Goal: Task Accomplishment & Management: Manage account settings

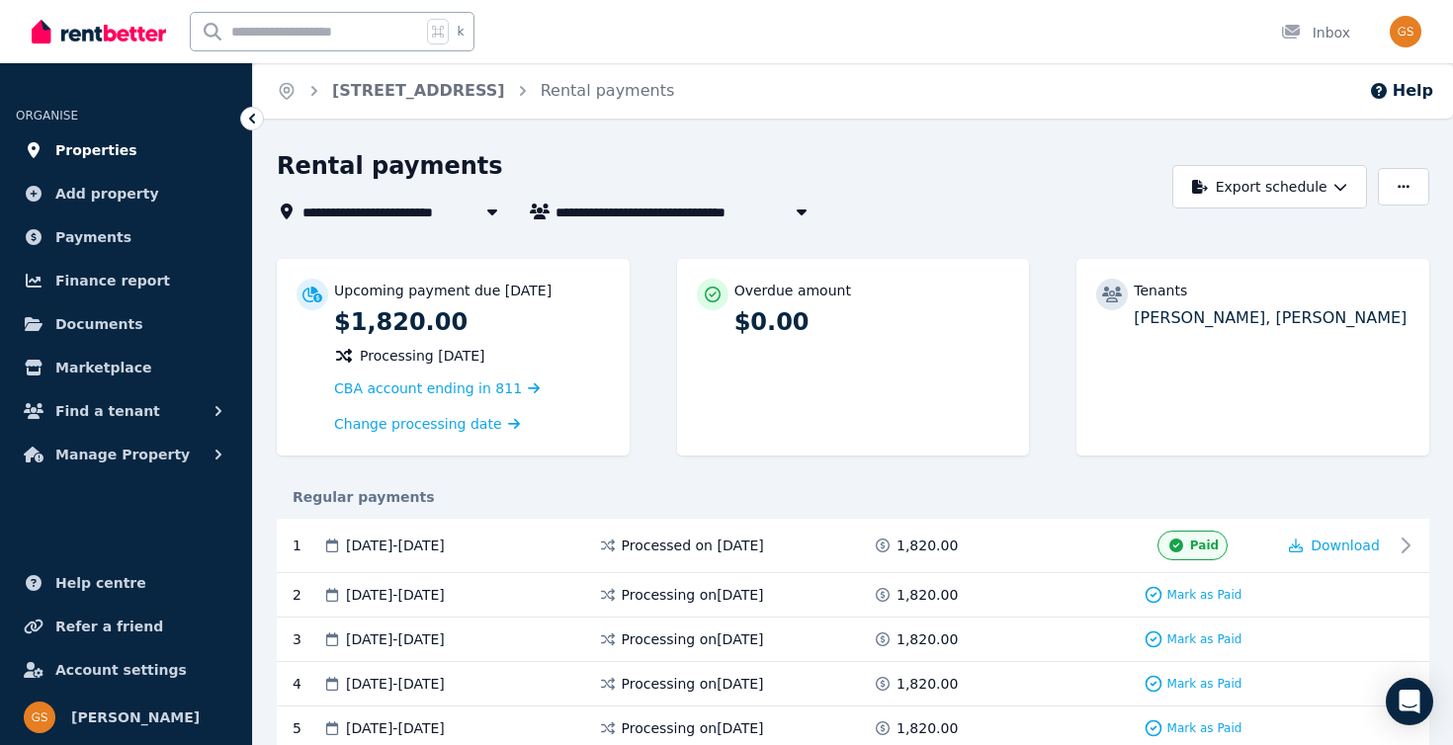
click at [93, 144] on span "Properties" at bounding box center [96, 150] width 82 height 24
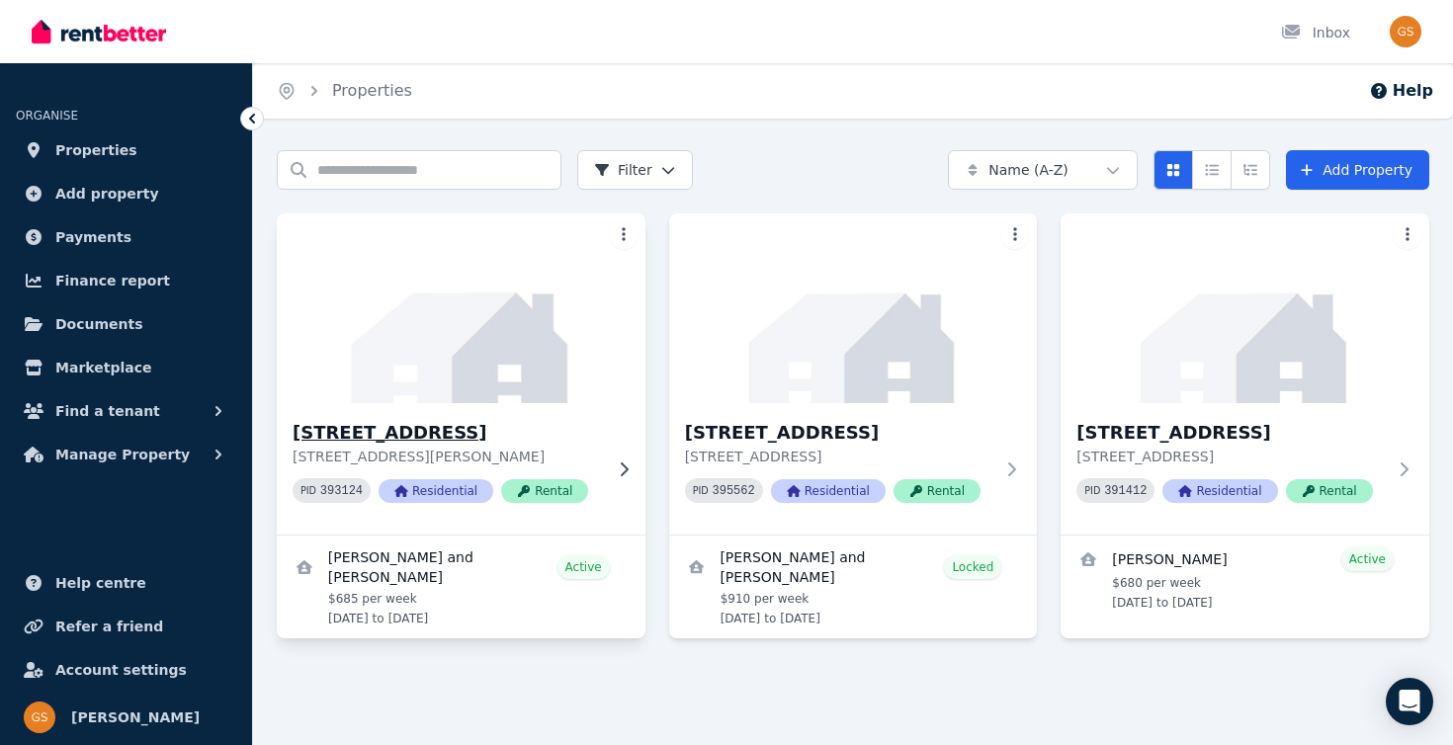
click at [588, 450] on p "[STREET_ADDRESS][PERSON_NAME]" at bounding box center [447, 457] width 309 height 20
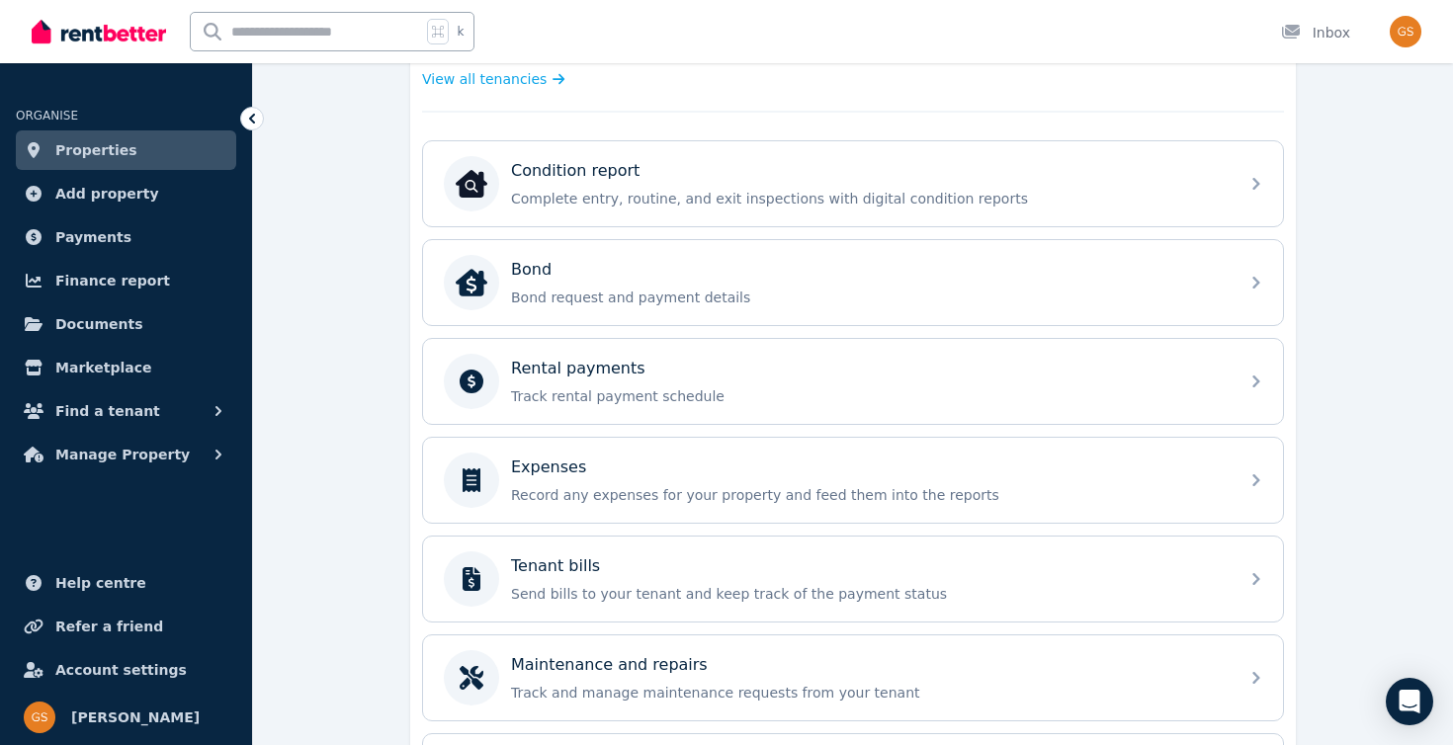
scroll to position [586, 0]
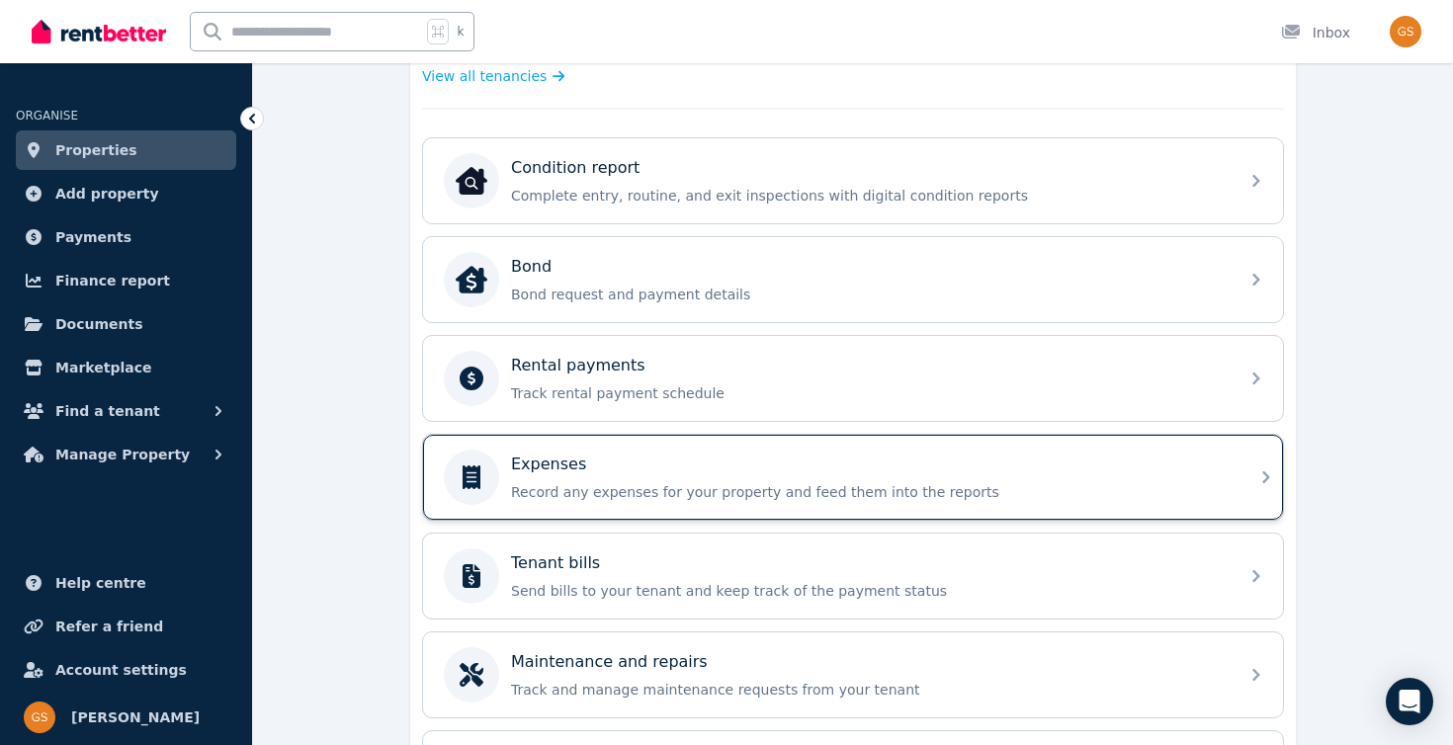
click at [805, 487] on p "Record any expenses for your property and feed them into the reports" at bounding box center [869, 492] width 716 height 20
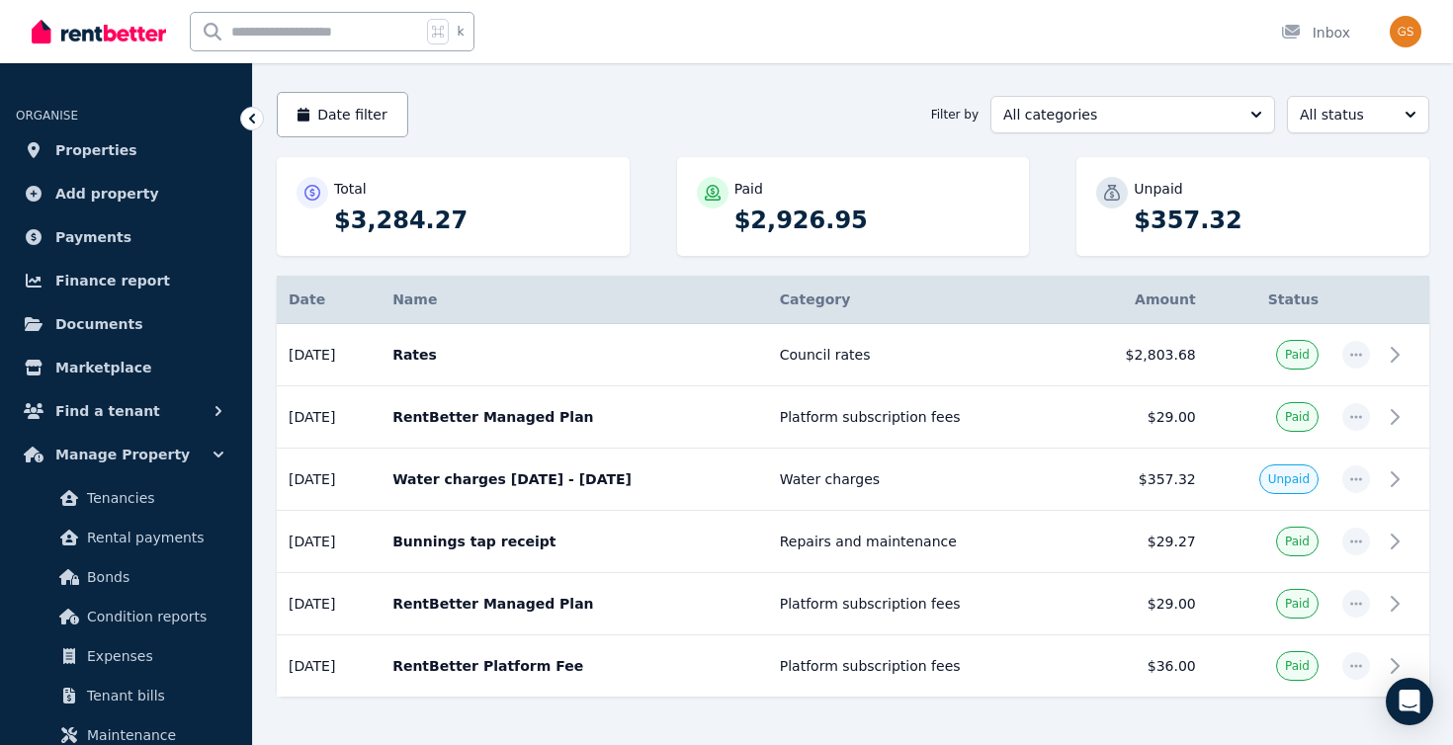
scroll to position [221, 0]
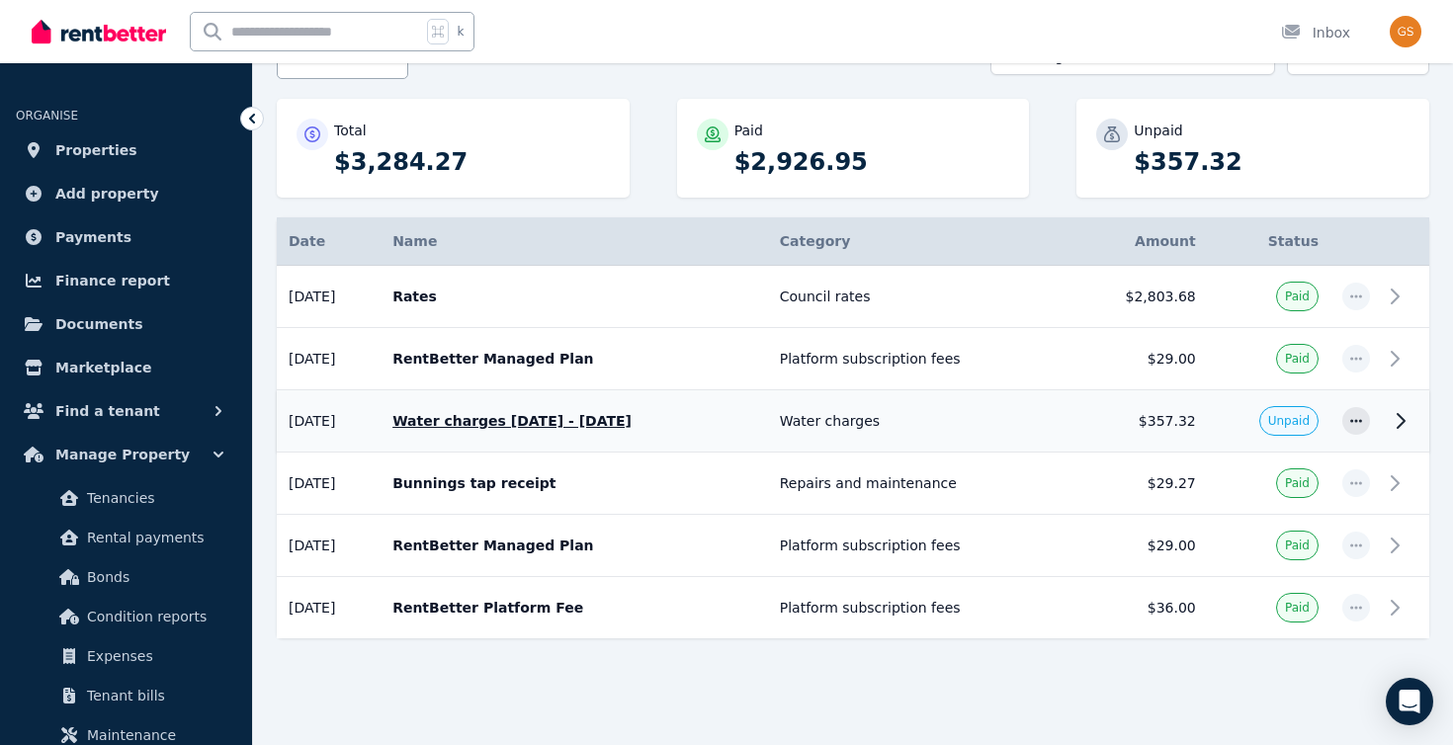
click at [1406, 423] on icon at bounding box center [1401, 421] width 24 height 24
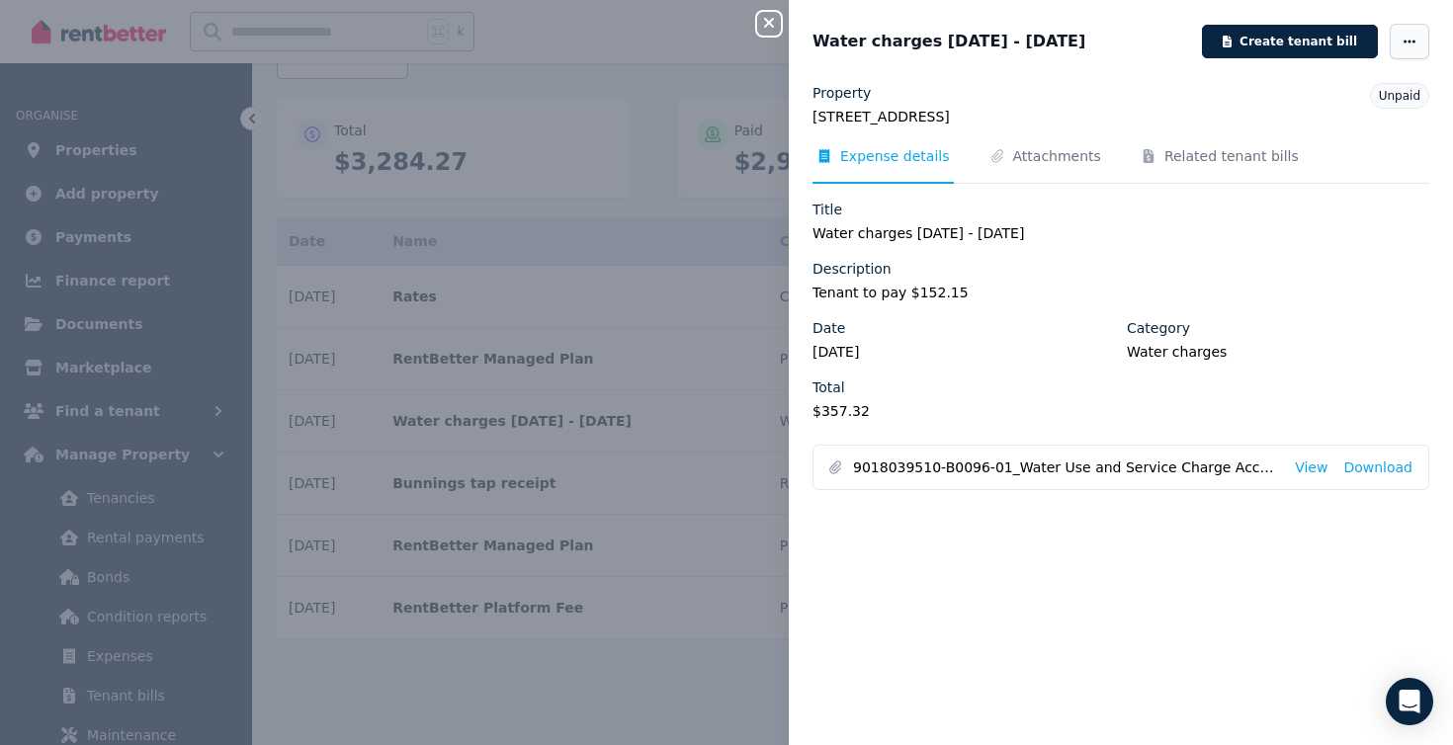
click at [1400, 36] on span "button" at bounding box center [1410, 42] width 40 height 36
click at [1221, 275] on div "Description" at bounding box center [1120, 269] width 617 height 20
click at [773, 28] on icon "button" at bounding box center [769, 23] width 24 height 16
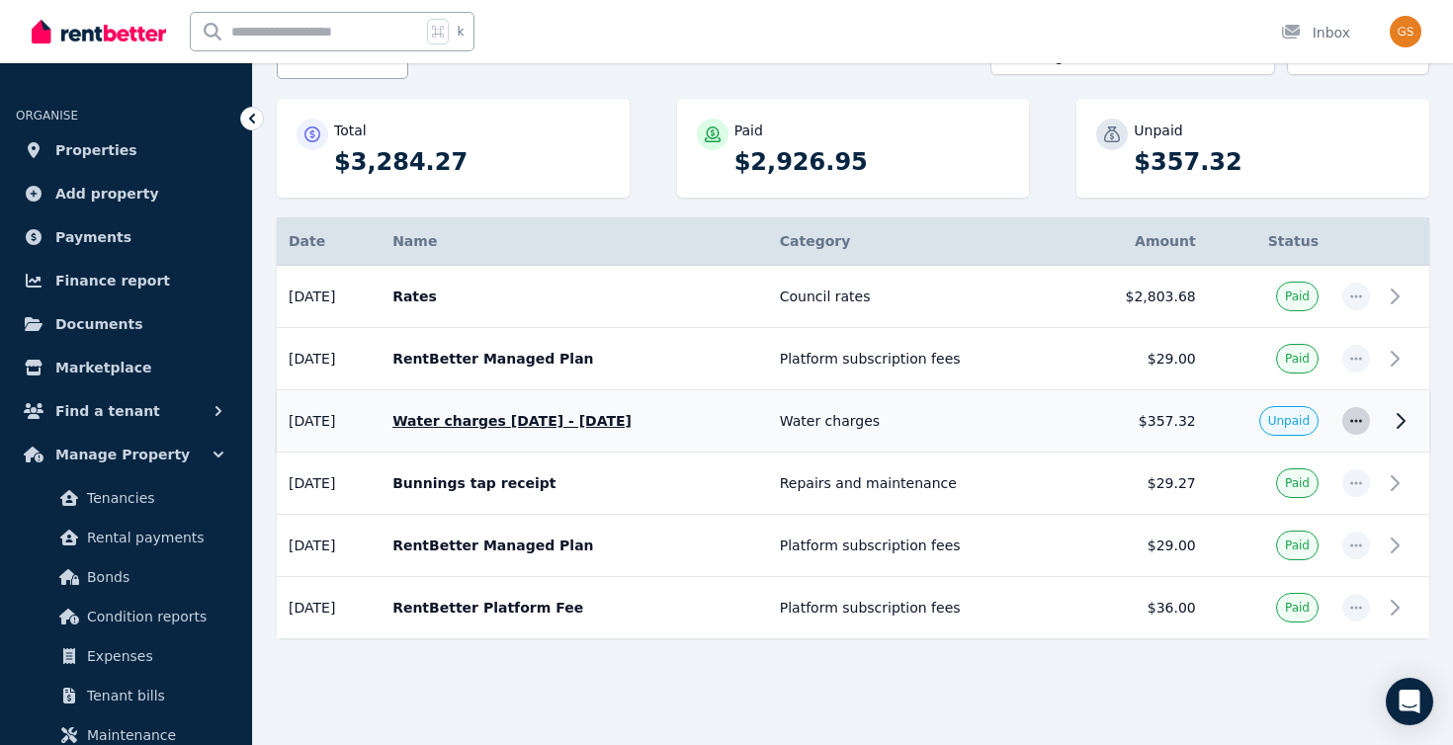
click at [1357, 416] on icon "button" at bounding box center [1356, 421] width 16 height 14
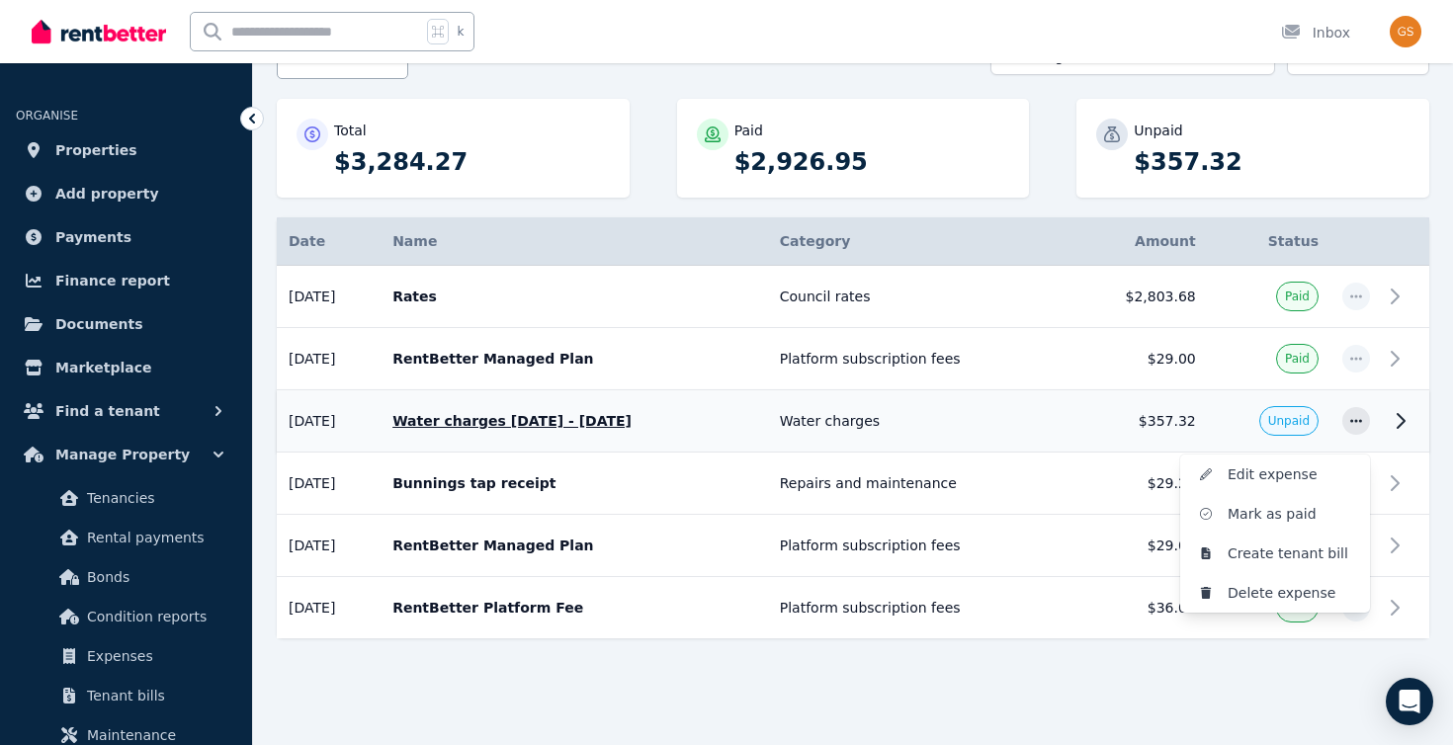
click at [1181, 409] on td "$357.32" at bounding box center [1137, 421] width 138 height 62
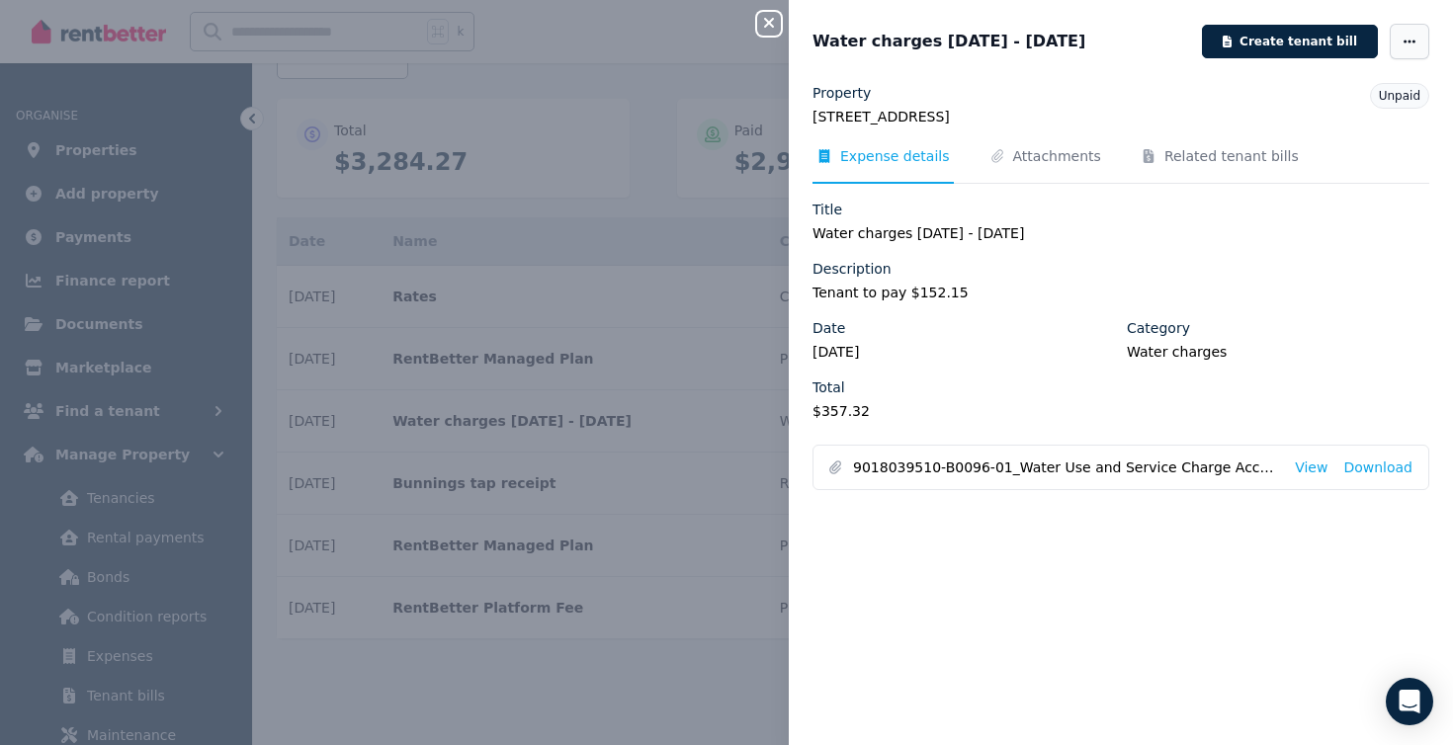
click at [1408, 42] on icon "button" at bounding box center [1410, 41] width 12 height 3
click at [1110, 235] on legend "Water charges [DATE] - [DATE]" at bounding box center [1120, 233] width 617 height 20
click at [766, 19] on icon "button" at bounding box center [769, 23] width 24 height 16
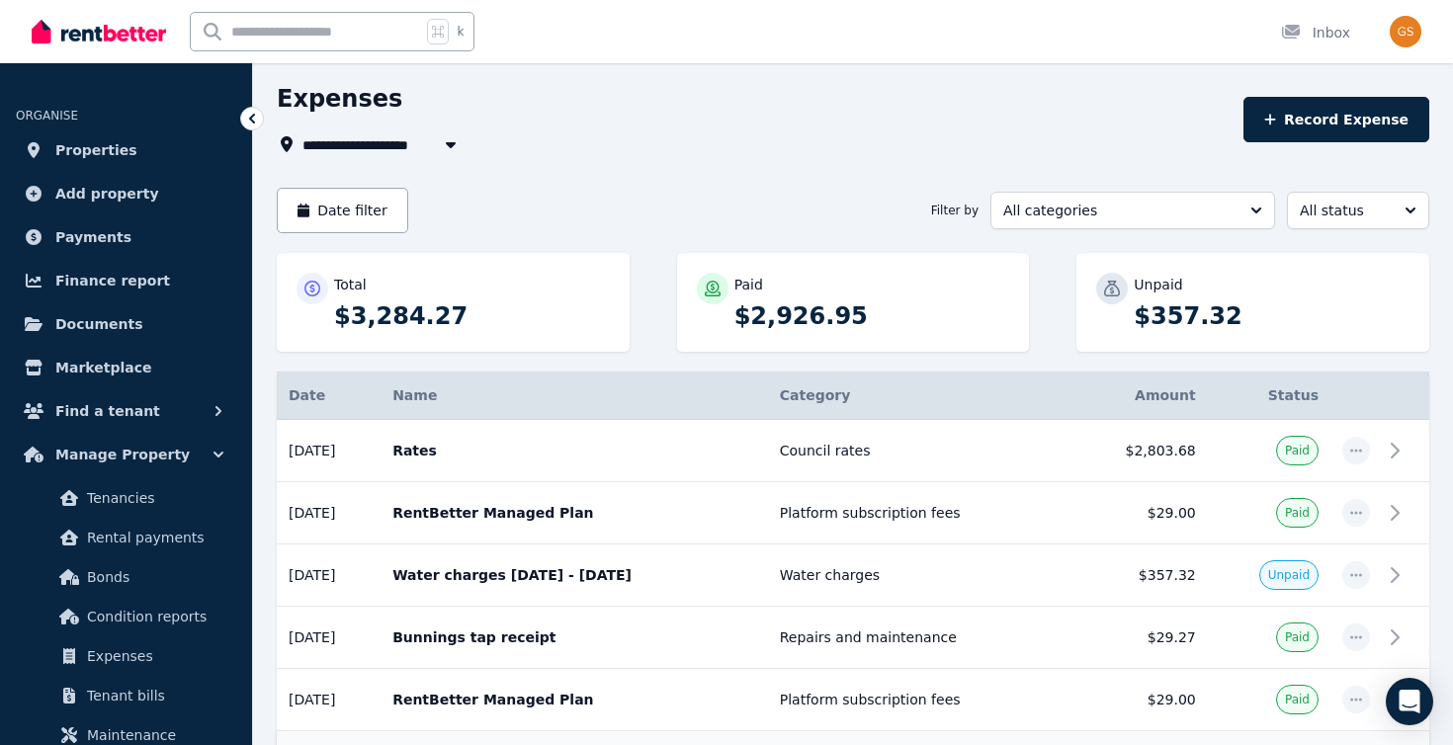
scroll to position [0, 0]
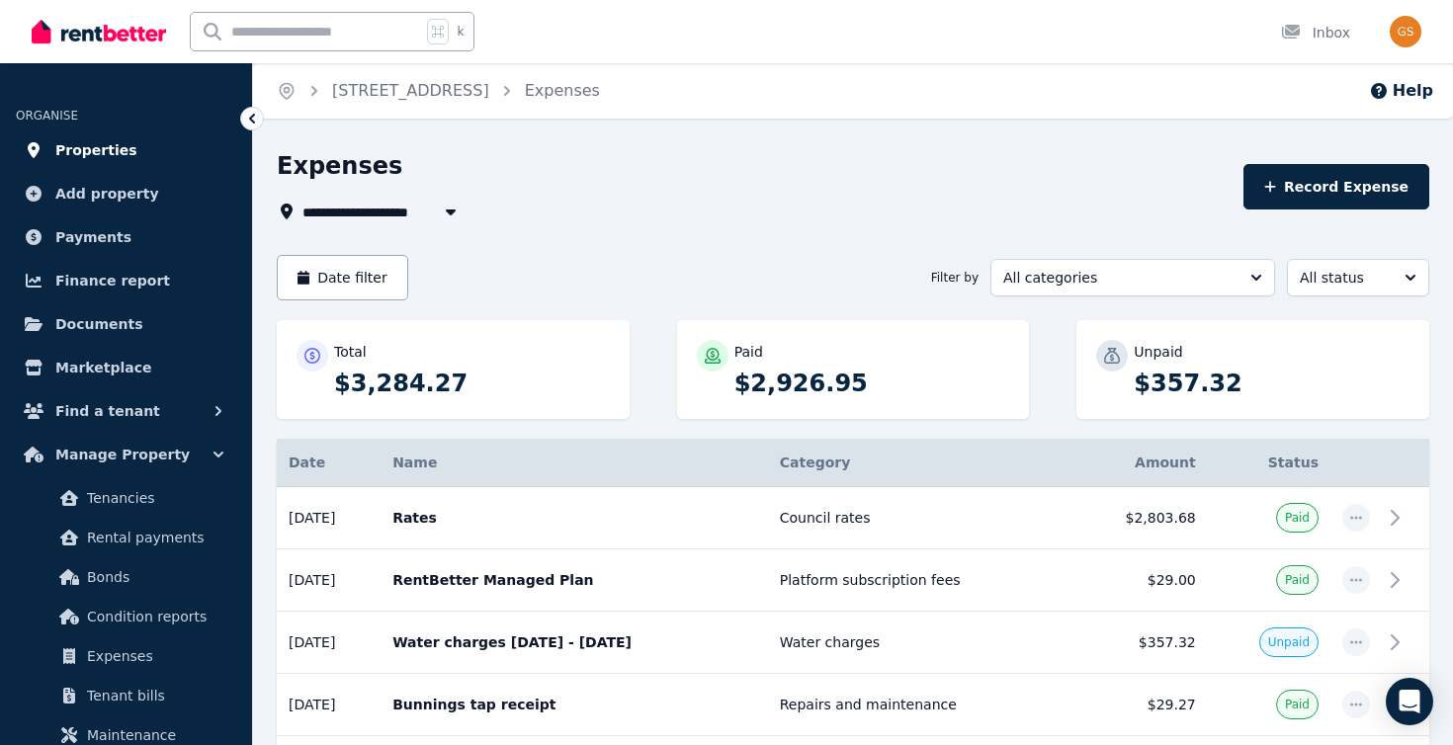
click at [91, 139] on span "Properties" at bounding box center [96, 150] width 82 height 24
